Goal: Navigation & Orientation: Go to known website

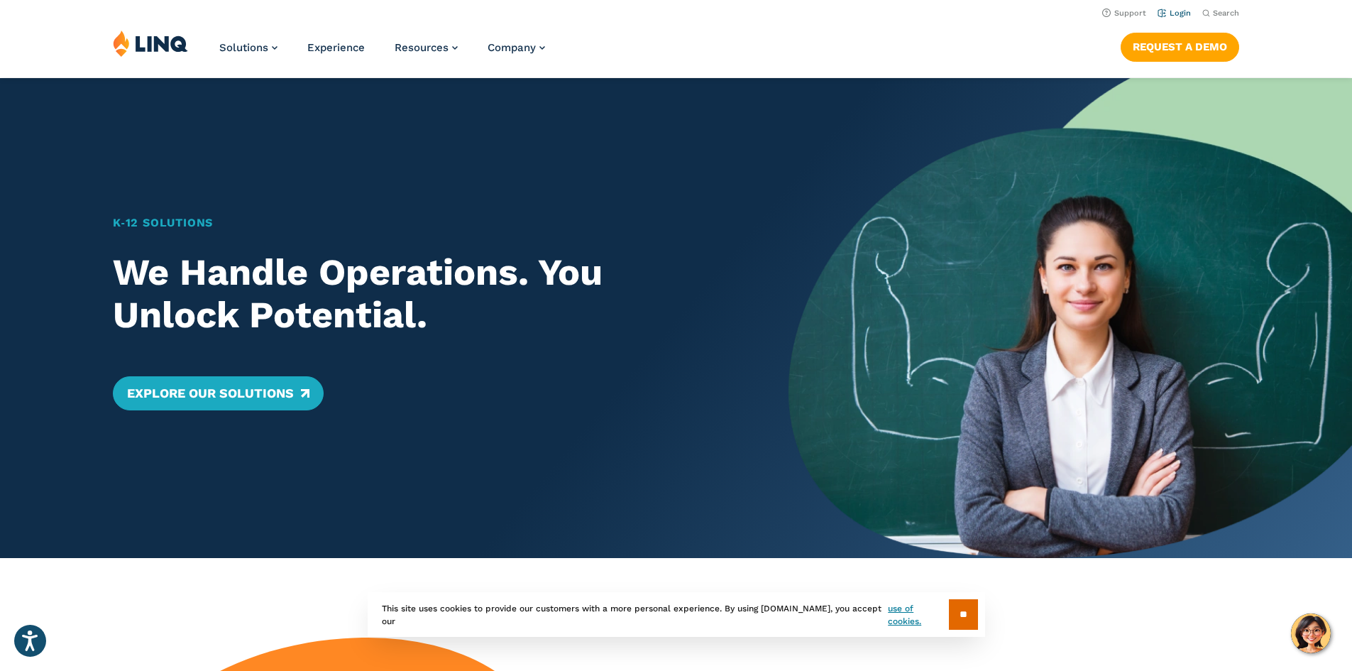
click at [1169, 10] on link "Login" at bounding box center [1174, 13] width 33 height 9
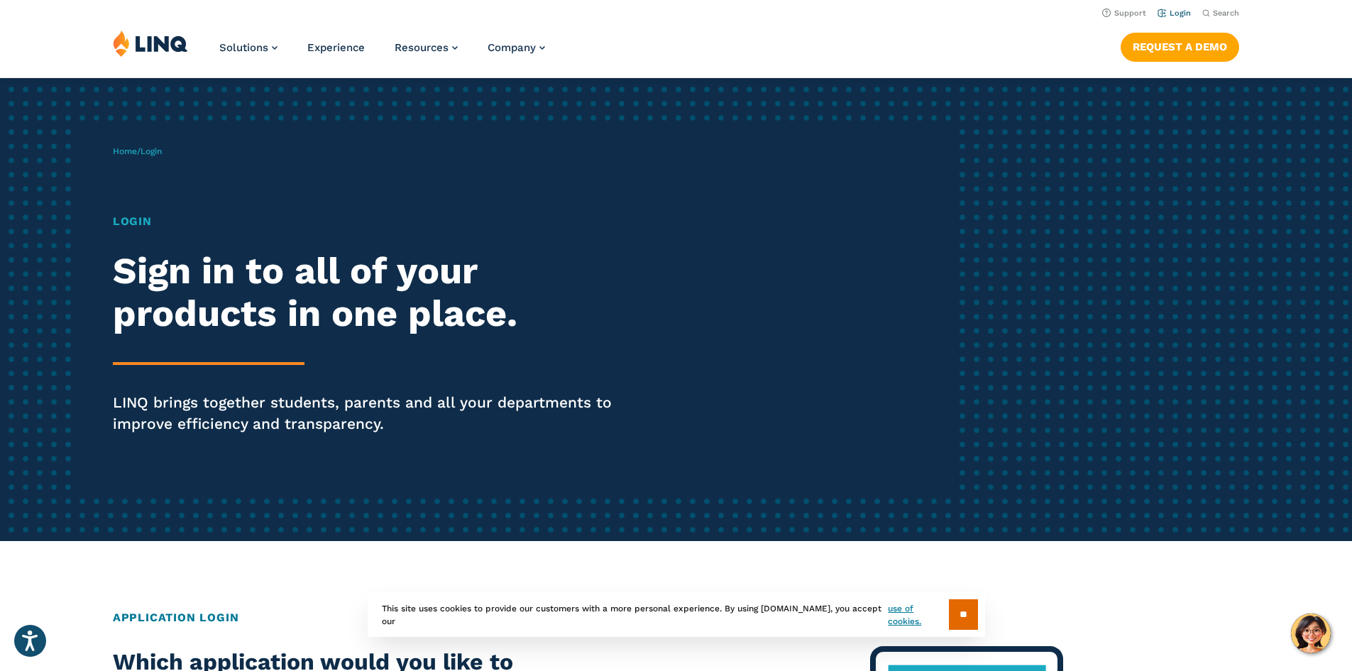
click at [1175, 9] on link "Login" at bounding box center [1174, 13] width 33 height 9
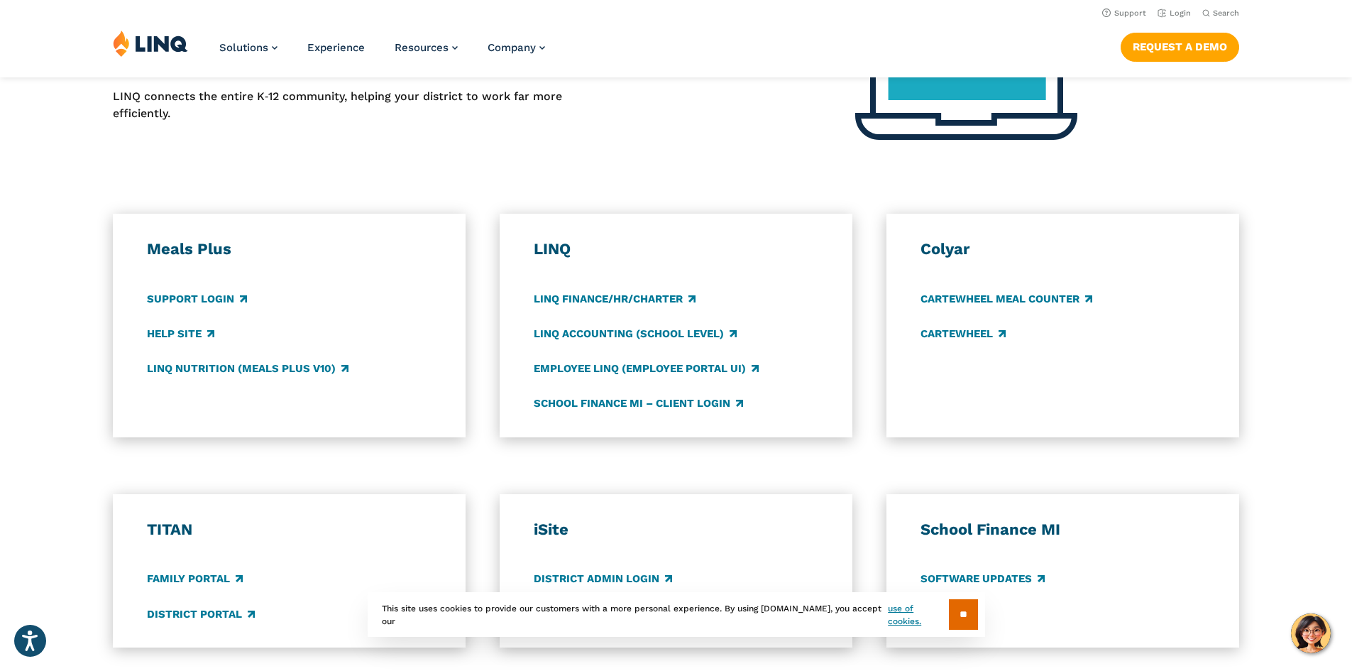
scroll to position [642, 0]
click at [214, 295] on link "Support Login" at bounding box center [197, 300] width 100 height 16
